Goal: Navigation & Orientation: Understand site structure

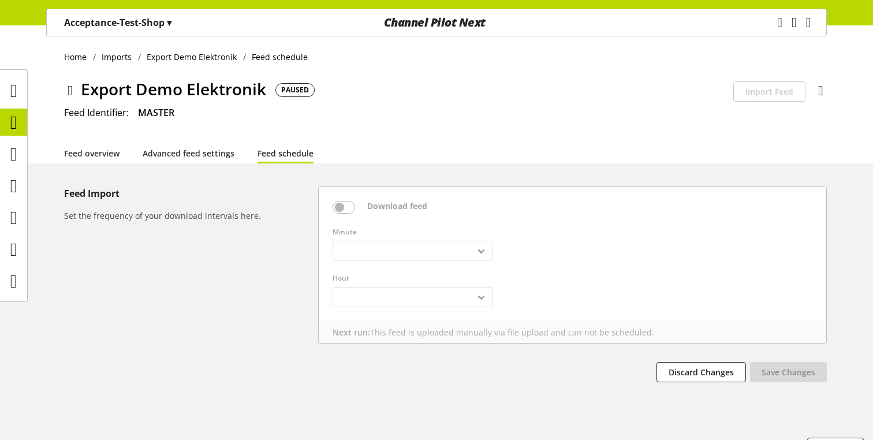
select select
click at [11, 243] on icon at bounding box center [13, 249] width 7 height 23
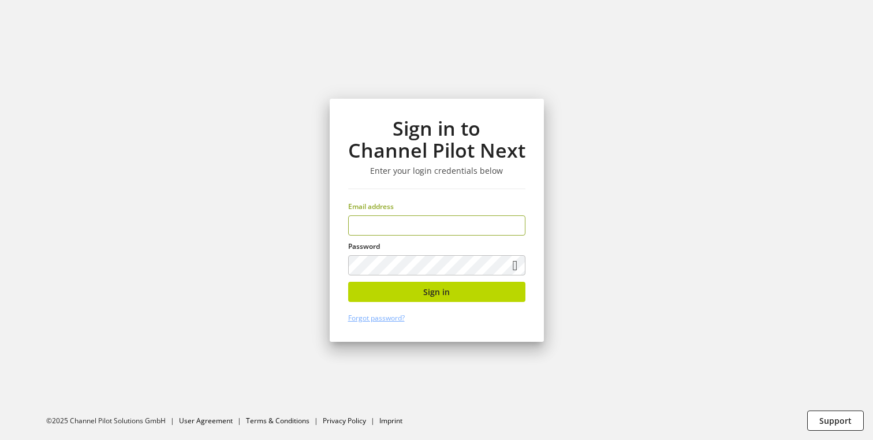
type input "**********"
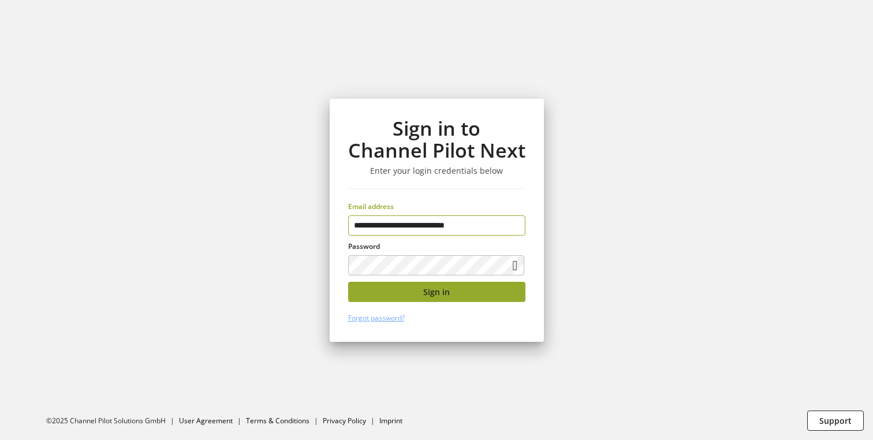
click at [392, 298] on button "Sign in" at bounding box center [436, 292] width 177 height 20
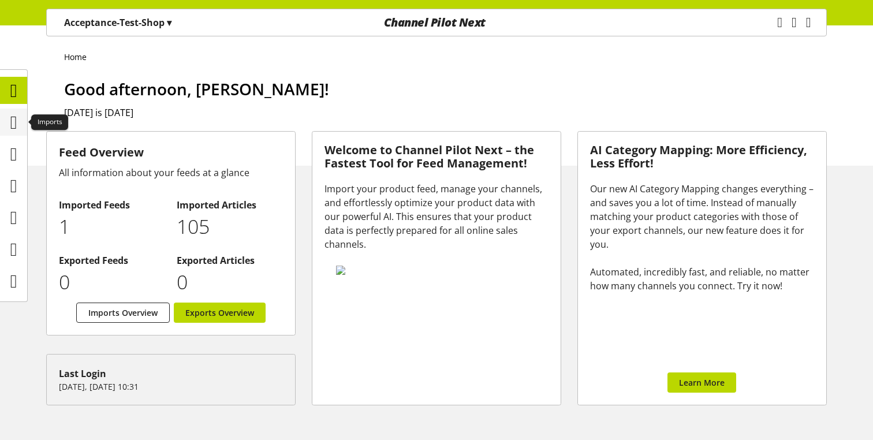
click at [10, 132] on icon at bounding box center [13, 122] width 7 height 23
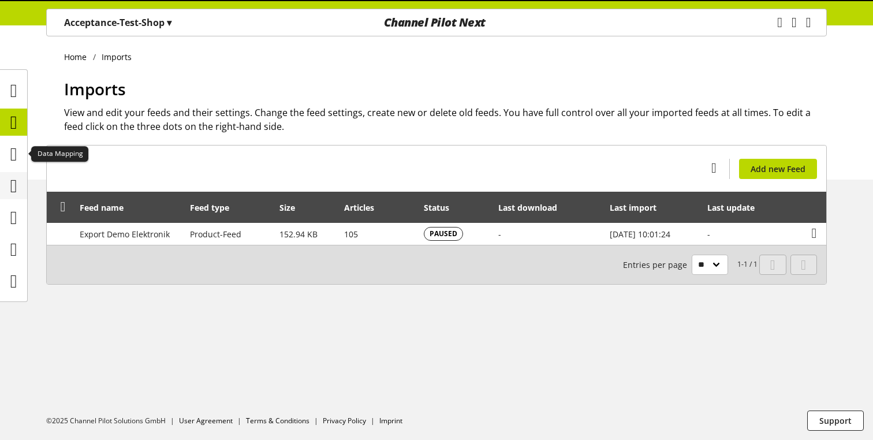
click at [6, 173] on div at bounding box center [13, 185] width 27 height 27
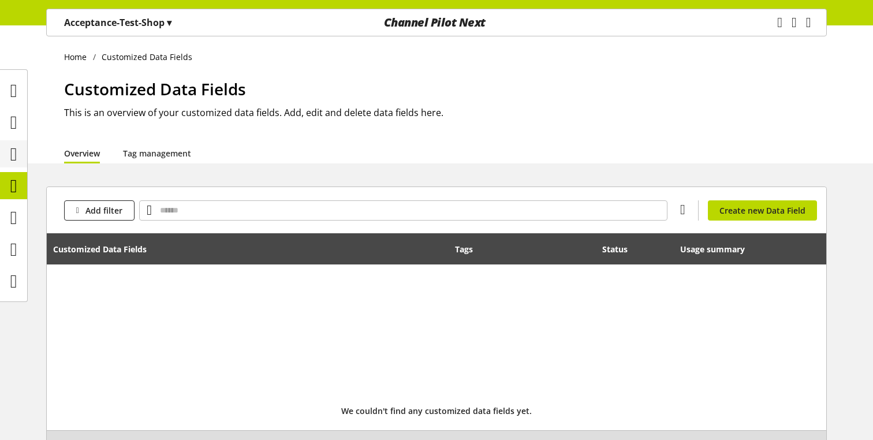
click at [9, 166] on div at bounding box center [13, 153] width 27 height 27
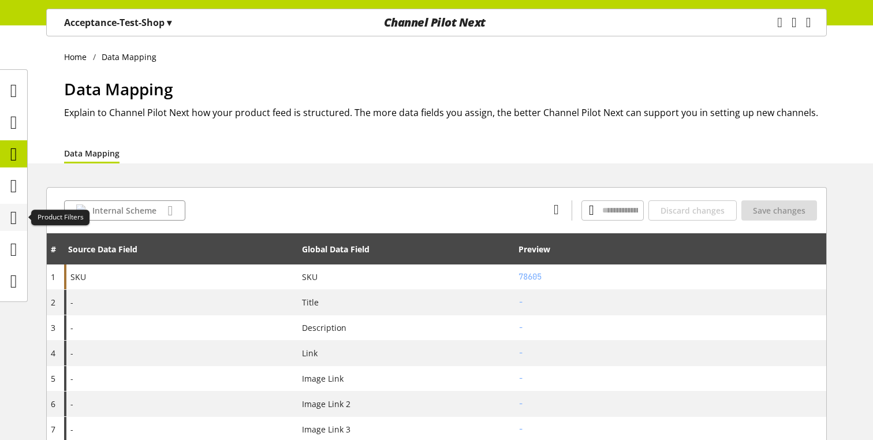
click at [12, 216] on icon at bounding box center [13, 217] width 7 height 23
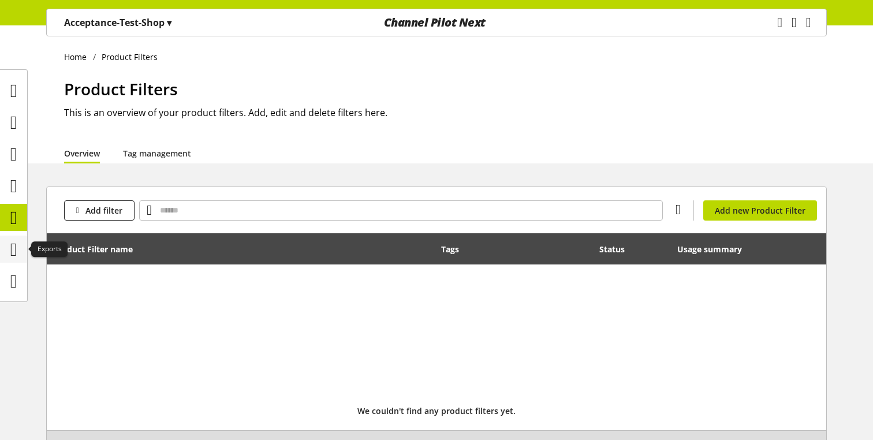
click at [10, 251] on icon at bounding box center [13, 249] width 7 height 23
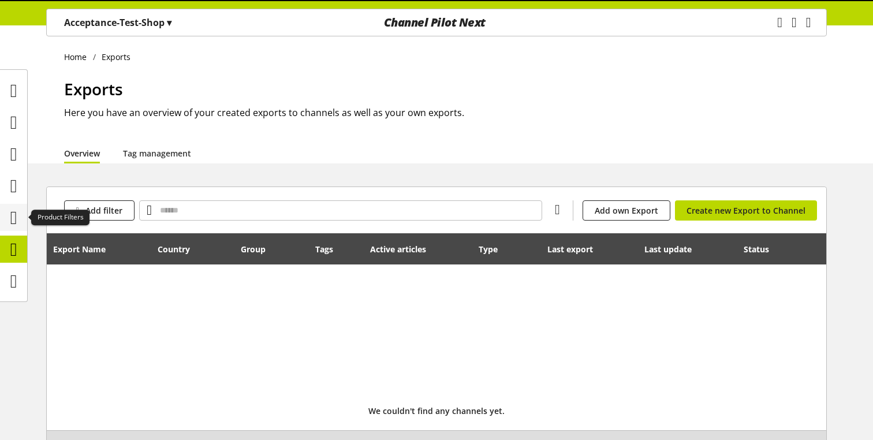
click at [10, 204] on div at bounding box center [13, 217] width 27 height 27
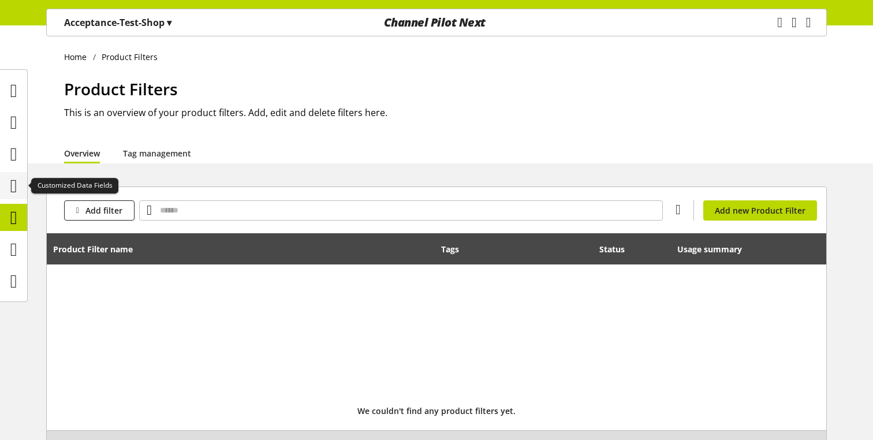
click at [10, 189] on icon at bounding box center [13, 185] width 7 height 23
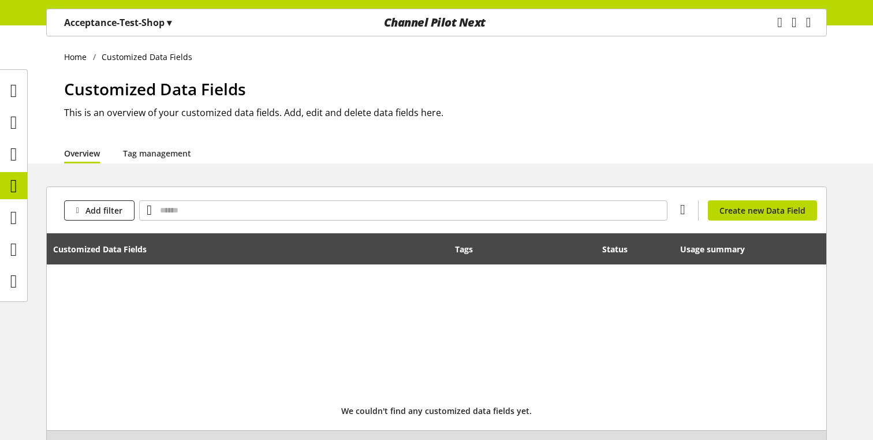
click at [144, 16] on p "Acceptance-Test-Shop ▾" at bounding box center [117, 23] width 107 height 14
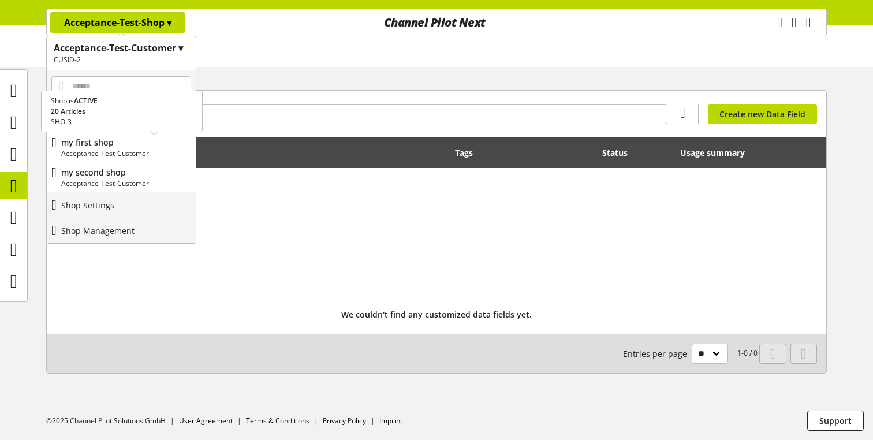
scroll to position [95, 0]
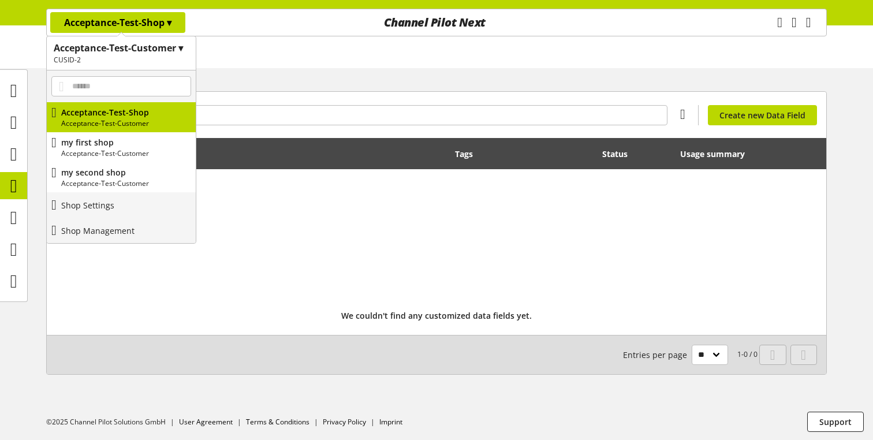
click at [132, 62] on h2 "CUSID-2" at bounding box center [121, 60] width 135 height 10
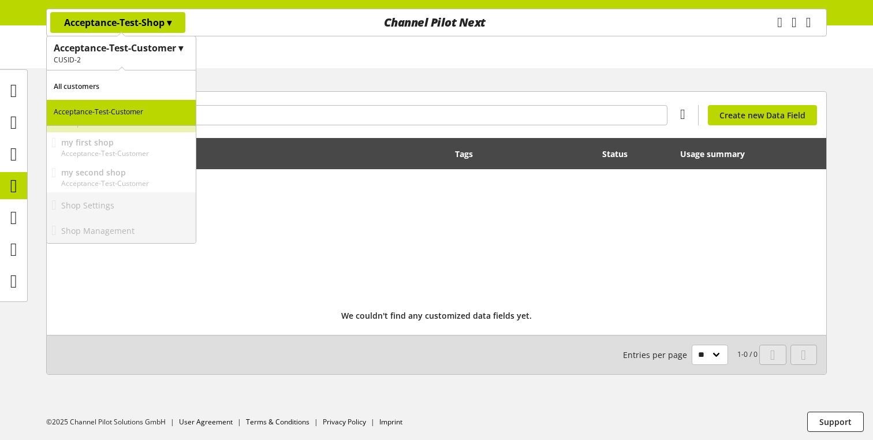
click at [117, 83] on p "All customers" at bounding box center [121, 86] width 149 height 25
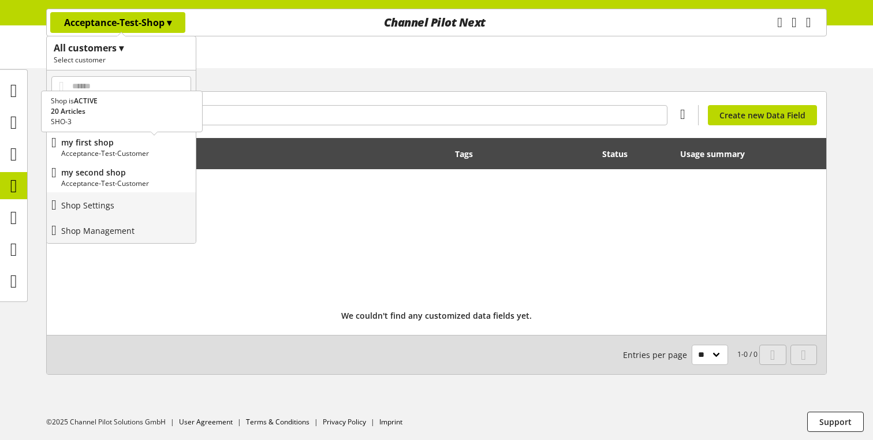
click at [102, 152] on p "Acceptance-Test-Customer" at bounding box center [126, 153] width 130 height 10
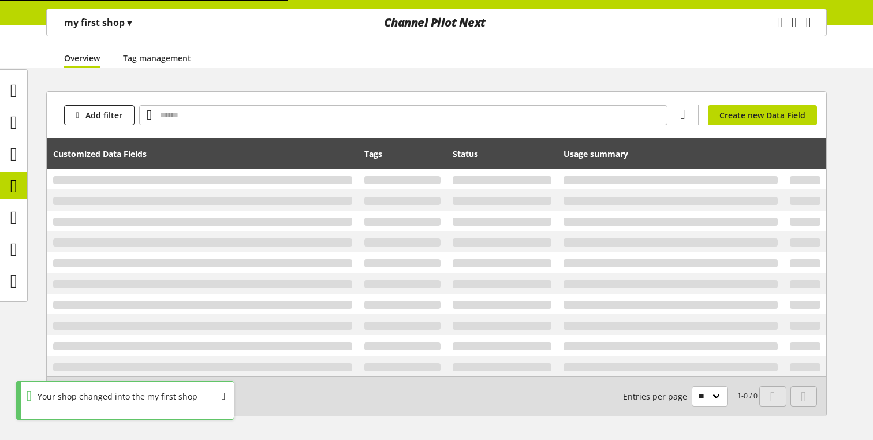
scroll to position [0, 0]
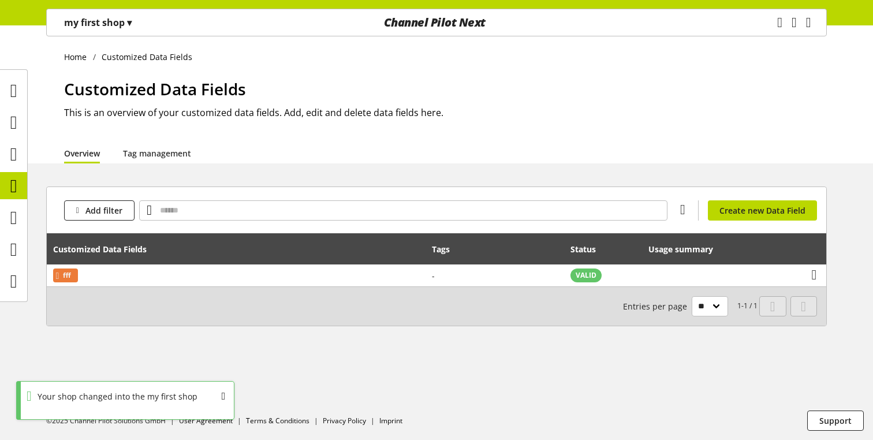
click at [116, 18] on p "my first shop ▾" at bounding box center [98, 23] width 68 height 14
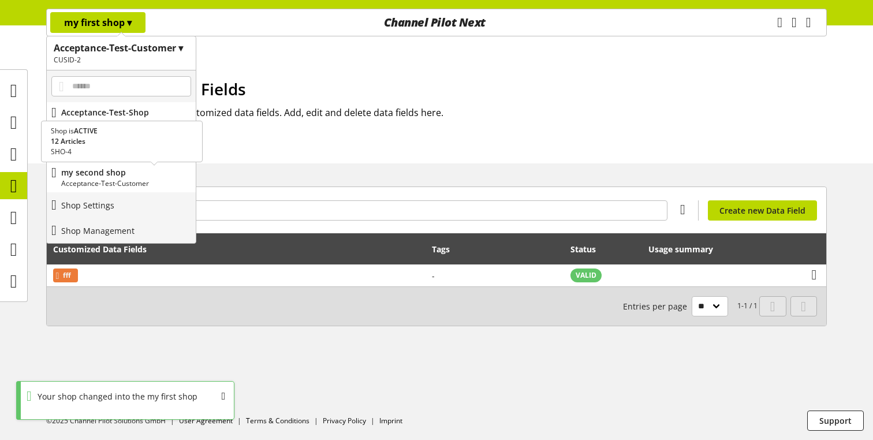
click at [104, 174] on p "my second shop" at bounding box center [126, 172] width 130 height 12
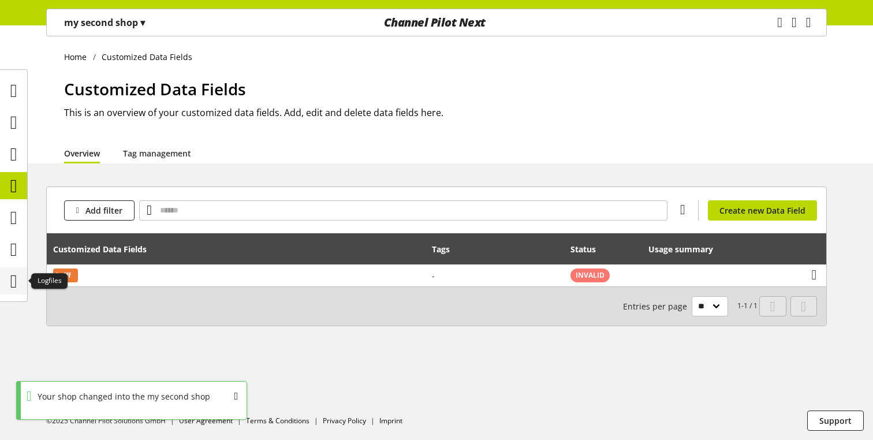
click at [10, 281] on icon at bounding box center [13, 281] width 7 height 23
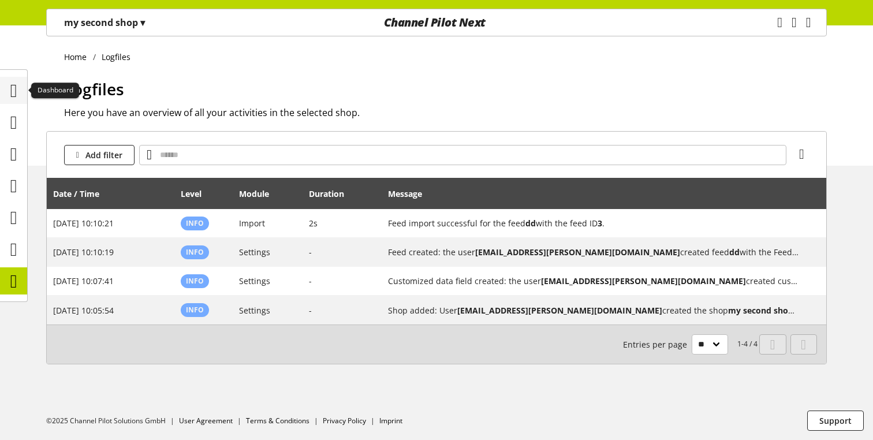
click at [16, 89] on icon at bounding box center [13, 90] width 7 height 23
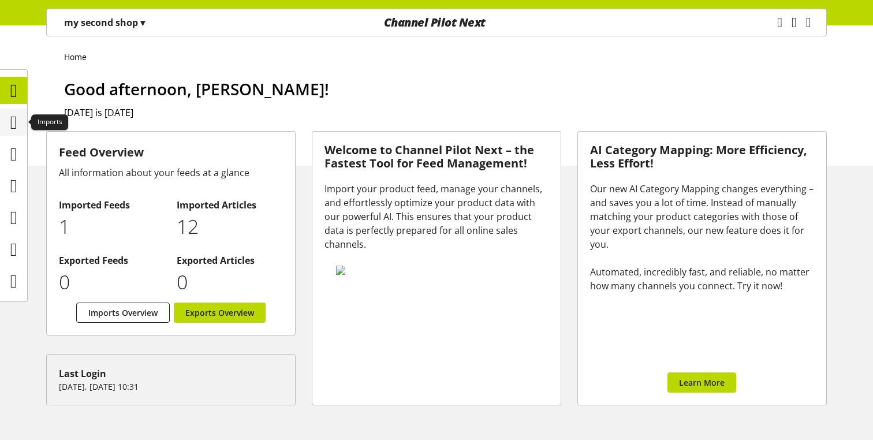
click at [3, 132] on div at bounding box center [13, 122] width 27 height 27
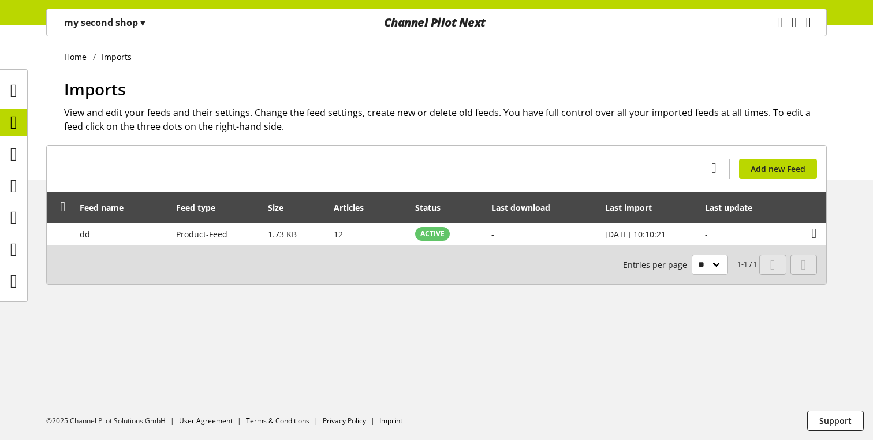
click at [806, 25] on icon "main navigation" at bounding box center [808, 22] width 5 height 21
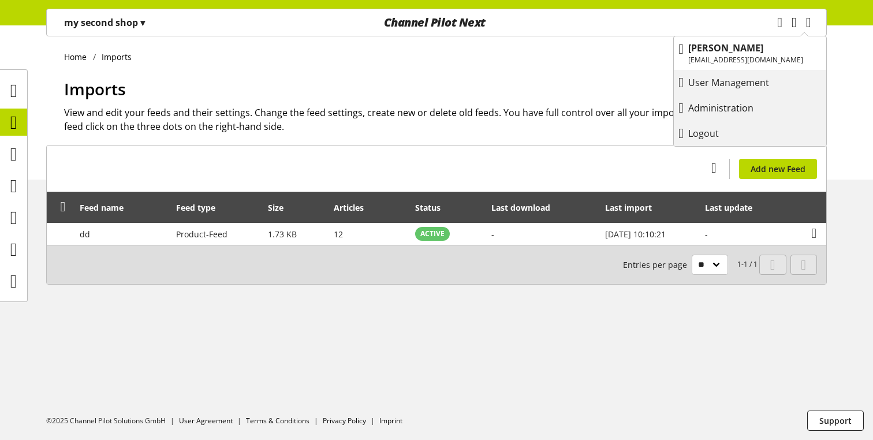
click at [711, 106] on p "Administration" at bounding box center [732, 108] width 88 height 14
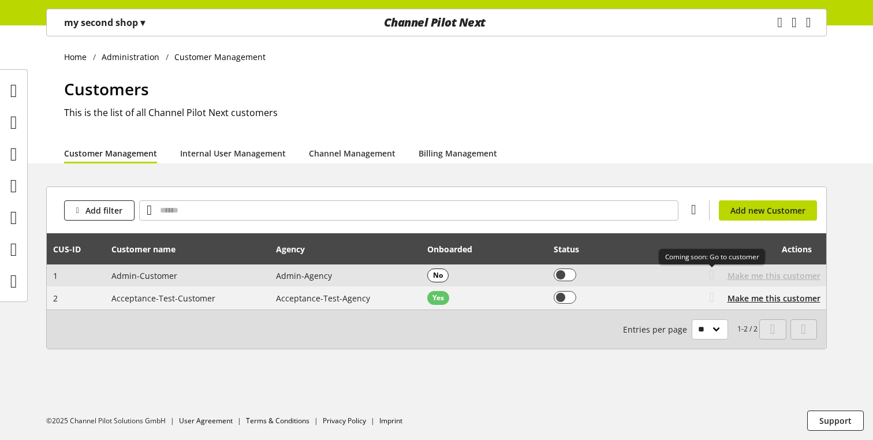
click at [714, 275] on icon at bounding box center [712, 274] width 5 height 21
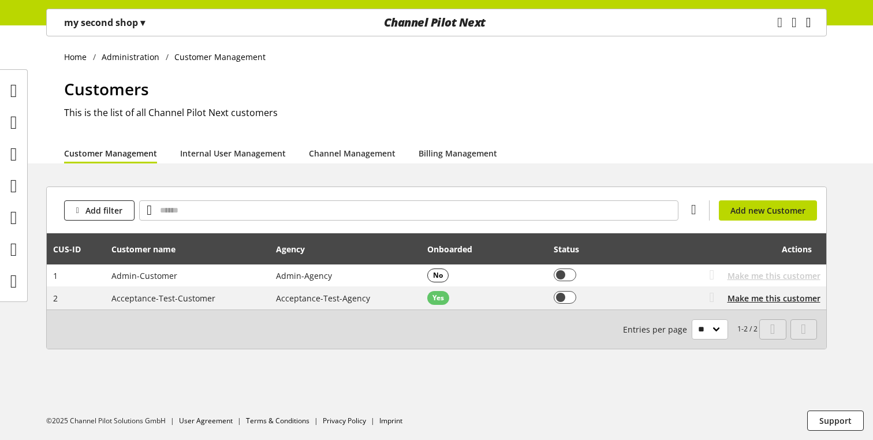
click at [806, 27] on icon "main navigation" at bounding box center [808, 22] width 5 height 21
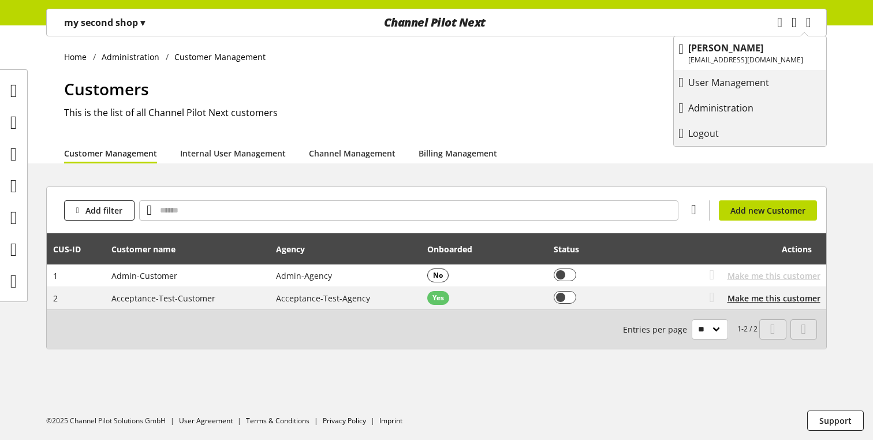
click at [725, 107] on p "Administration" at bounding box center [732, 108] width 88 height 14
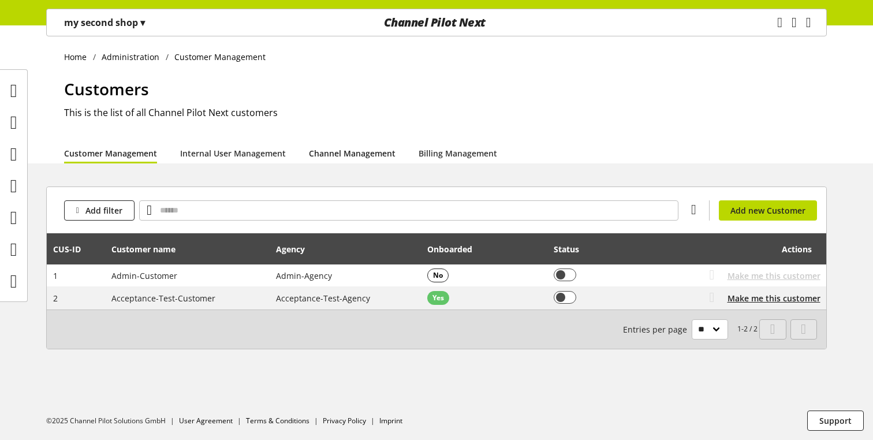
click at [330, 151] on link "Channel Management" at bounding box center [352, 153] width 87 height 12
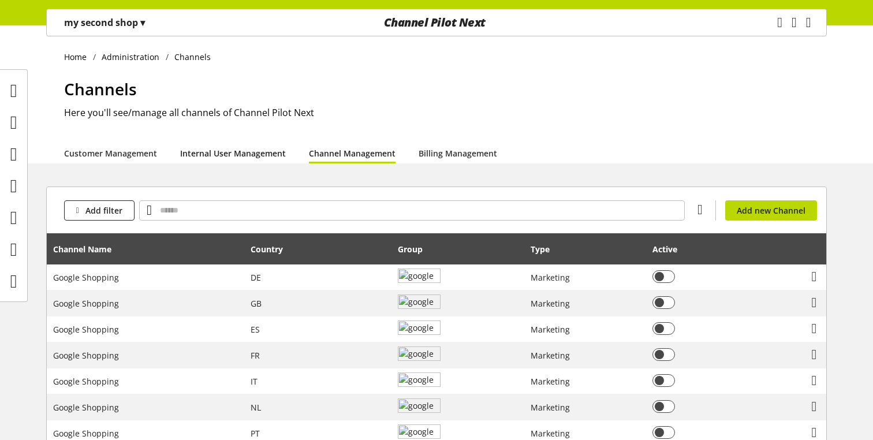
click at [251, 153] on link "Internal User Management" at bounding box center [233, 153] width 106 height 12
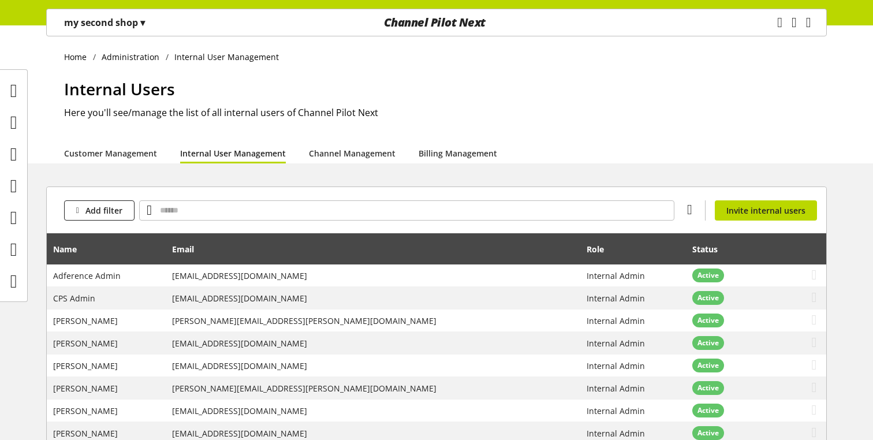
click at [426, 142] on div "Internal Users Here you'll see/manage the list of all internal users of Channel…" at bounding box center [445, 110] width 763 height 66
click at [428, 152] on link "Billing Management" at bounding box center [458, 153] width 79 height 12
